Goal: Task Accomplishment & Management: Use online tool/utility

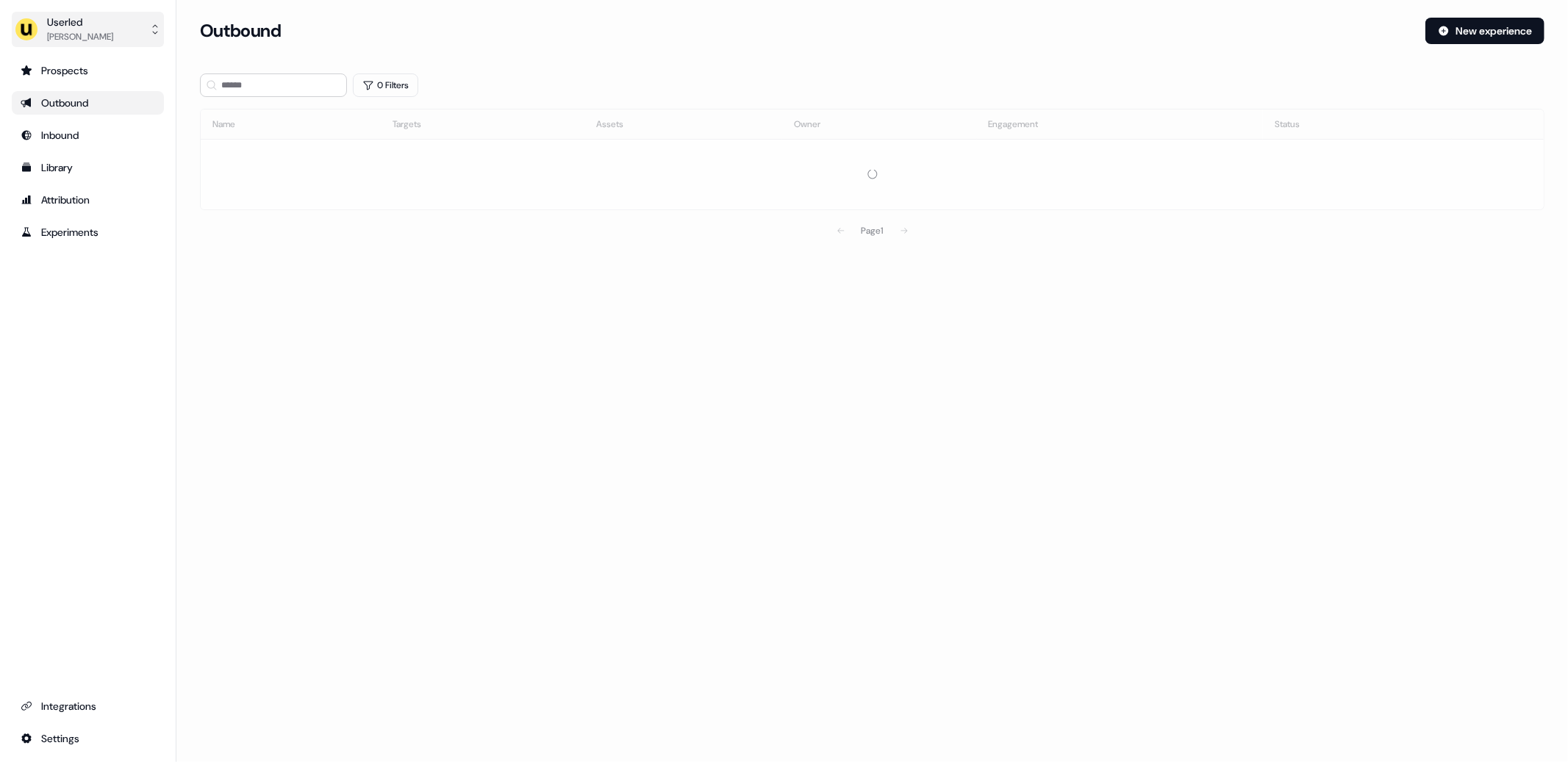
click at [62, 27] on div "Userled" at bounding box center [79, 22] width 66 height 14
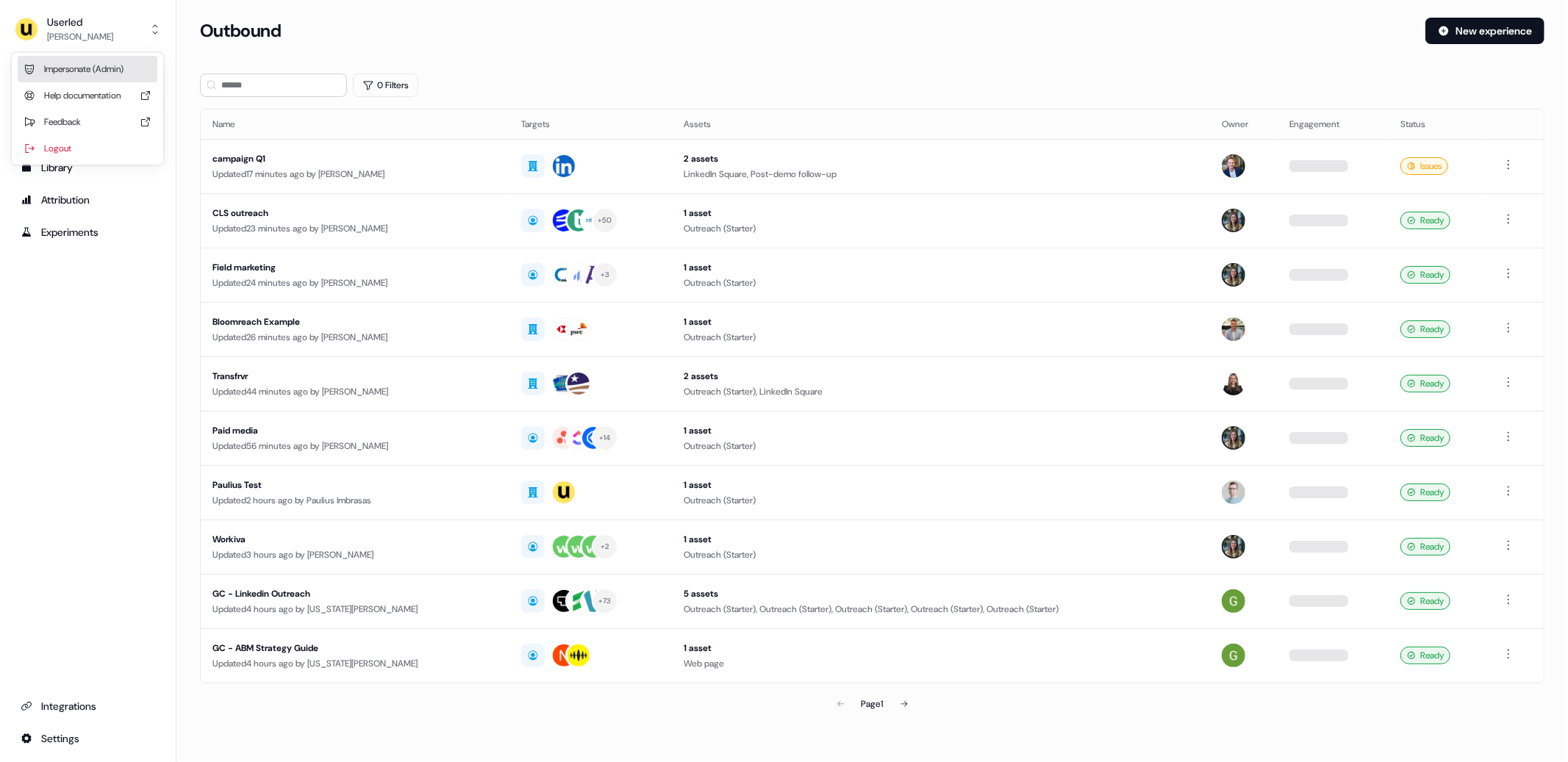
click at [88, 66] on div "Impersonate (Admin)" at bounding box center [87, 68] width 140 height 26
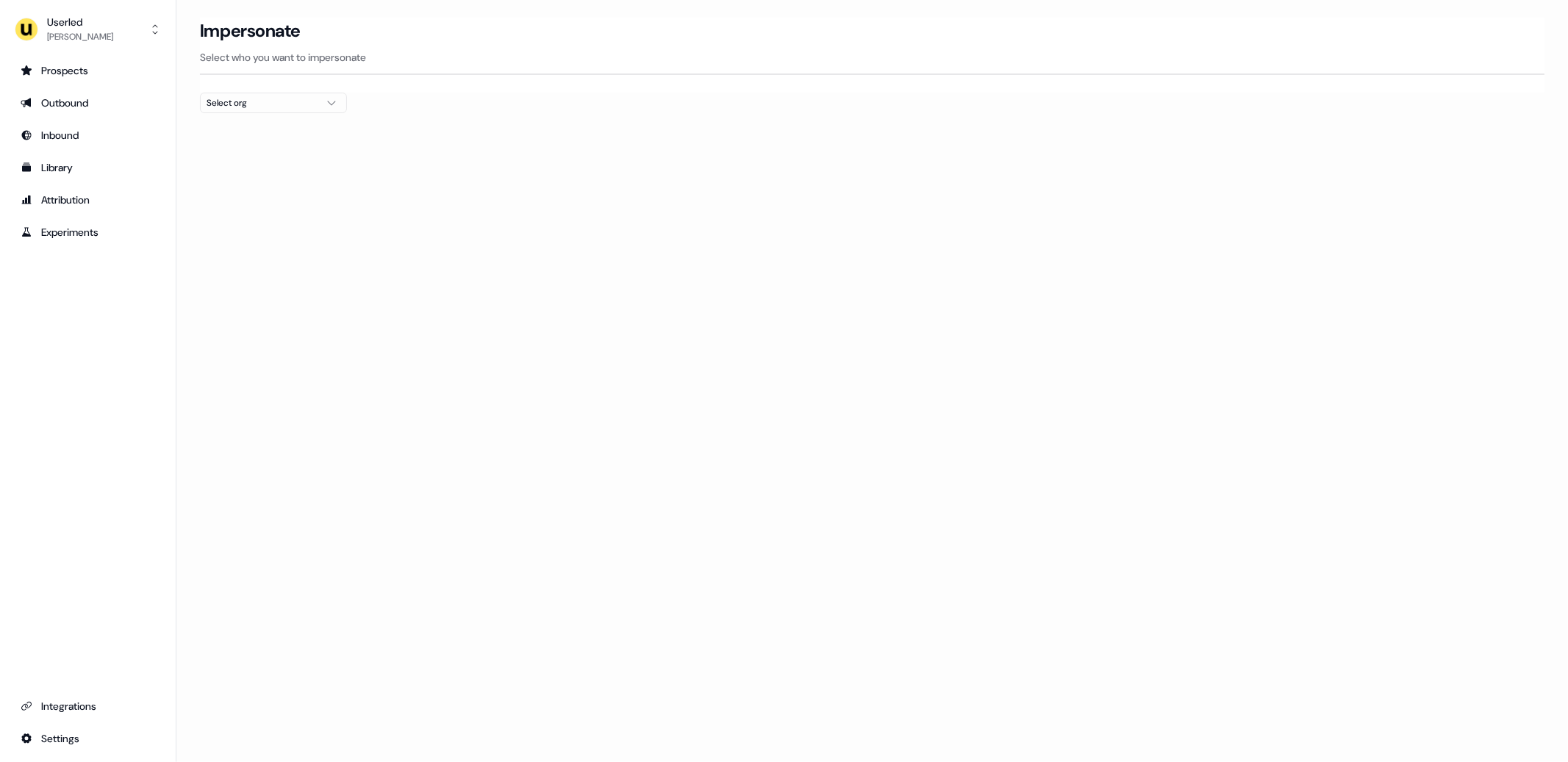
click at [261, 104] on div "Select org" at bounding box center [261, 103] width 110 height 14
type input "*****"
click at [291, 162] on div "nPlan" at bounding box center [274, 156] width 146 height 23
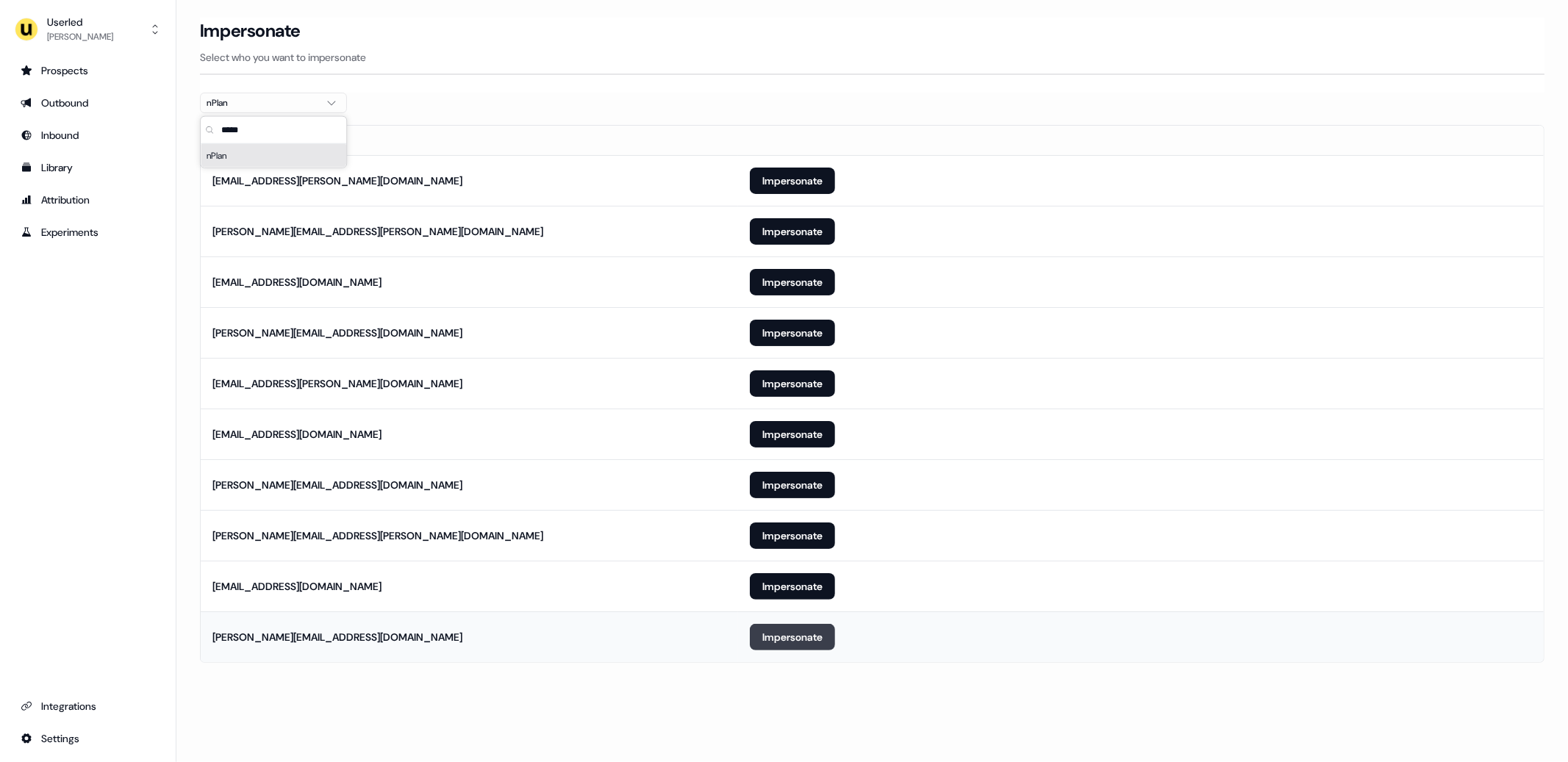
click at [789, 638] on button "Impersonate" at bounding box center [792, 636] width 86 height 26
